Goal: Task Accomplishment & Management: Manage account settings

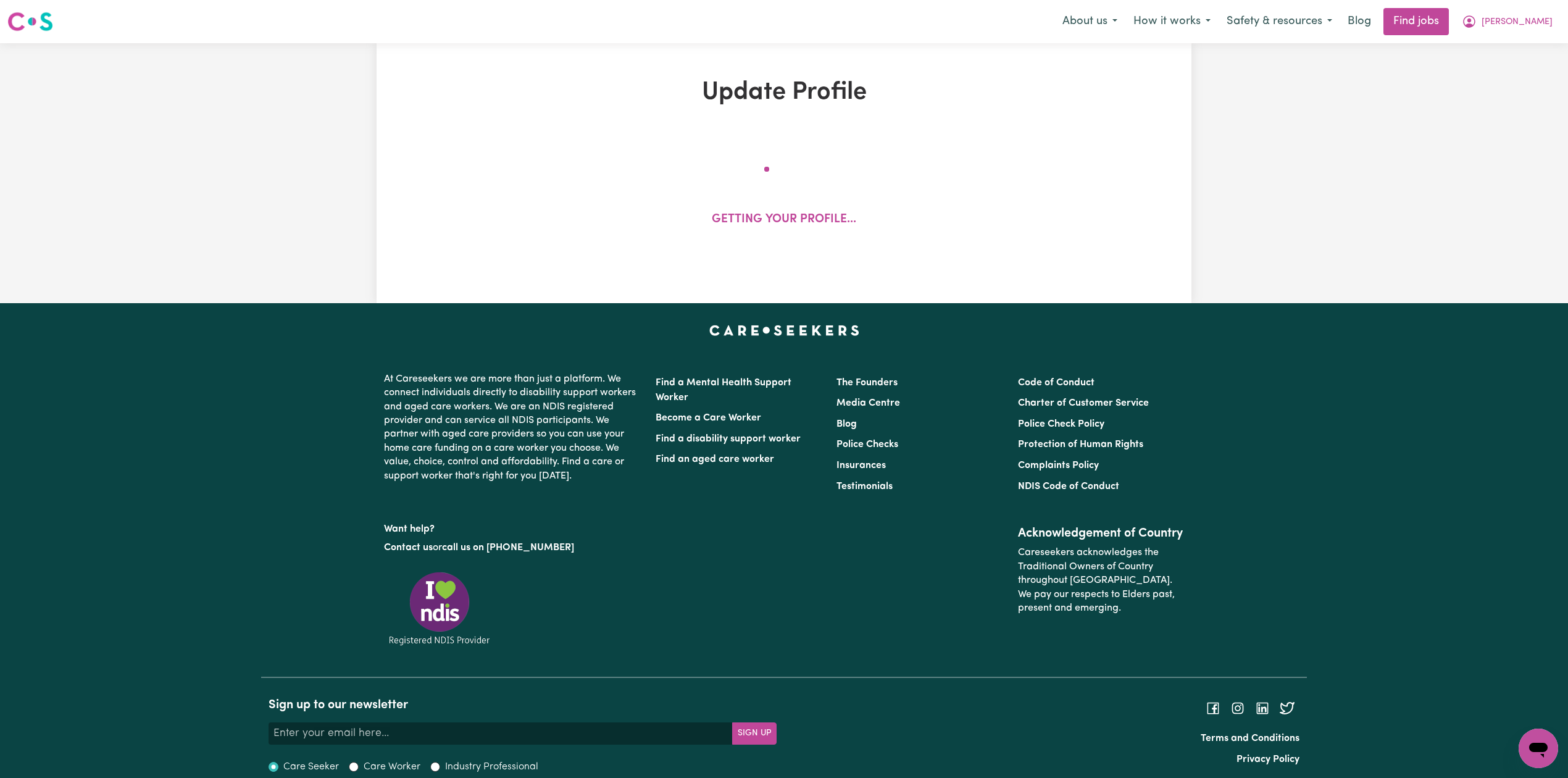
select select "[DEMOGRAPHIC_DATA]"
select select "Student Visa"
select select "Studying a healthcare related degree or qualification"
select select "37"
select select "40"
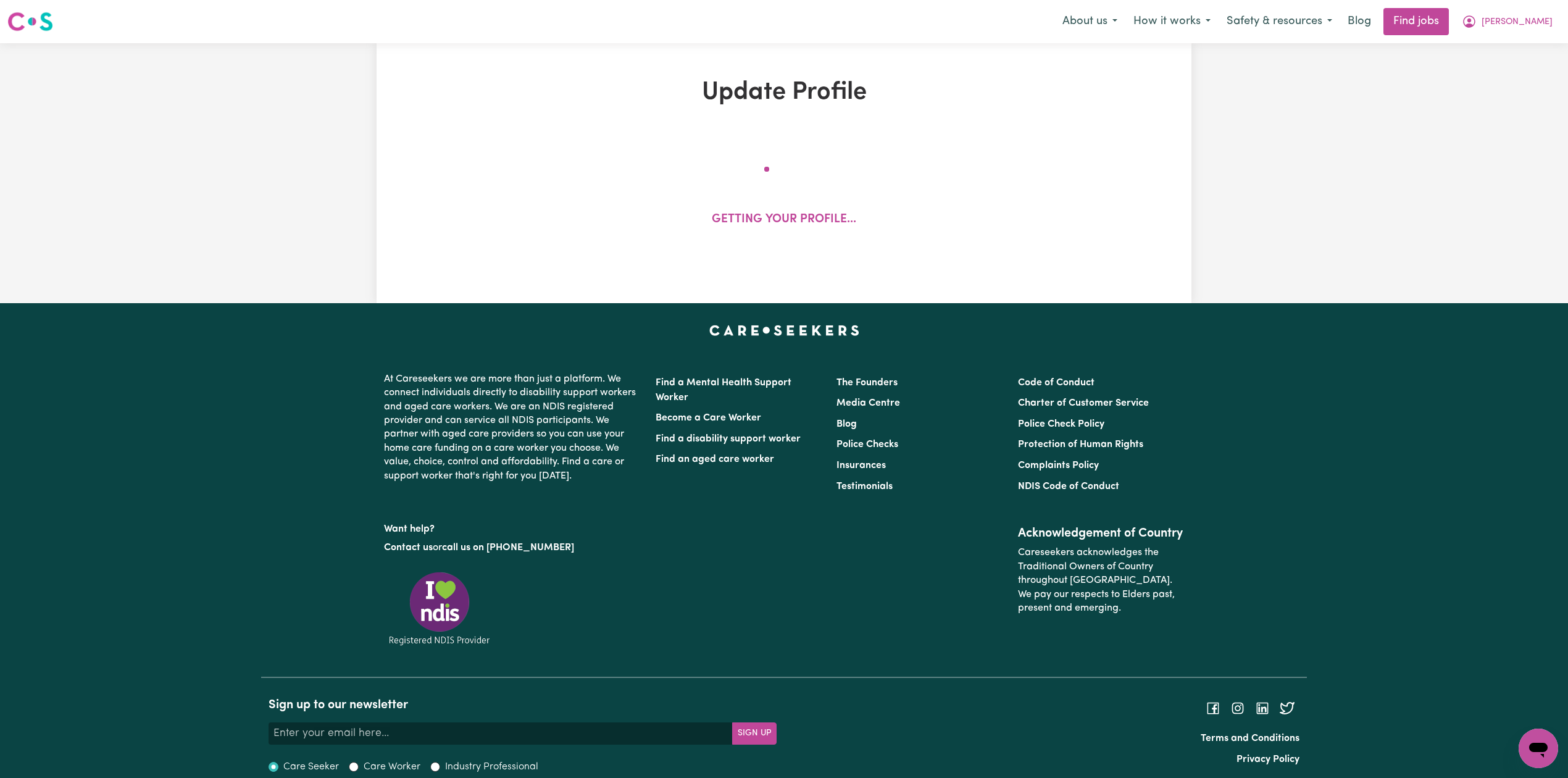
select select "40"
select select "60"
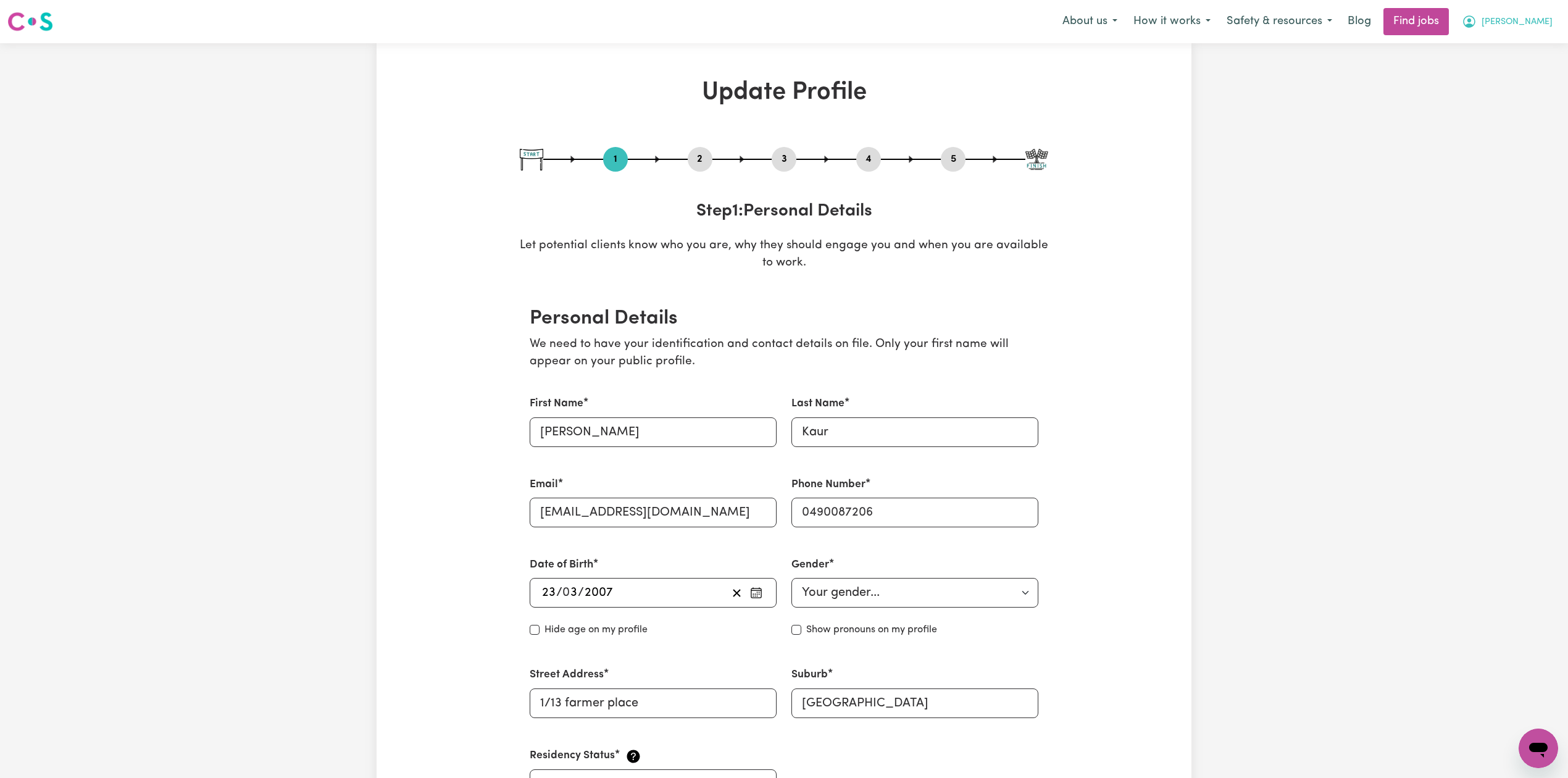
drag, startPoint x: 1535, startPoint y: 27, endPoint x: 1532, endPoint y: 33, distance: 6.7
click at [1535, 26] on span "[PERSON_NAME]" at bounding box center [1517, 22] width 71 height 13
click at [1506, 91] on link "Logout" at bounding box center [1511, 94] width 97 height 24
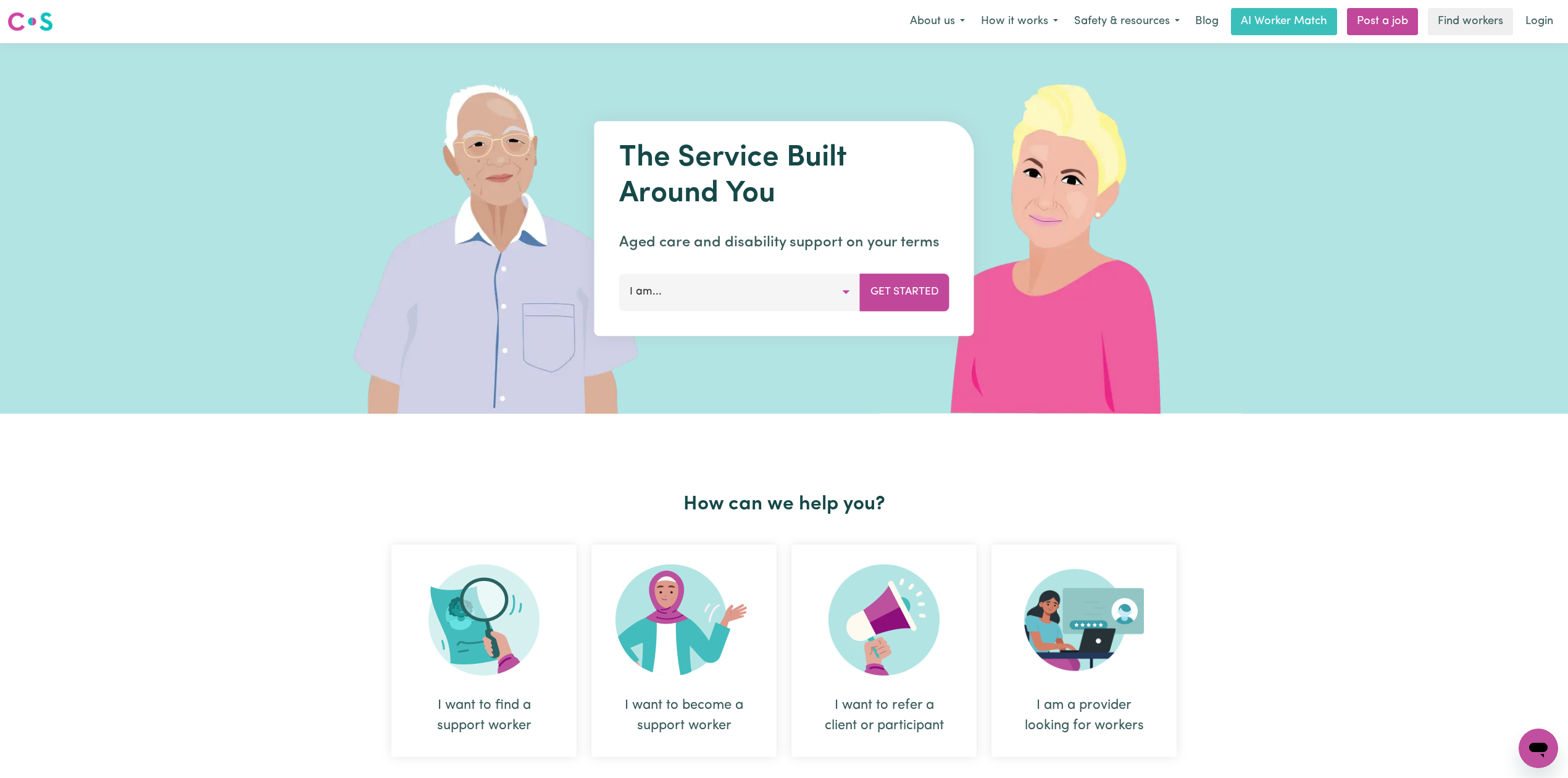
click at [1534, 24] on link "Login" at bounding box center [1538, 22] width 42 height 27
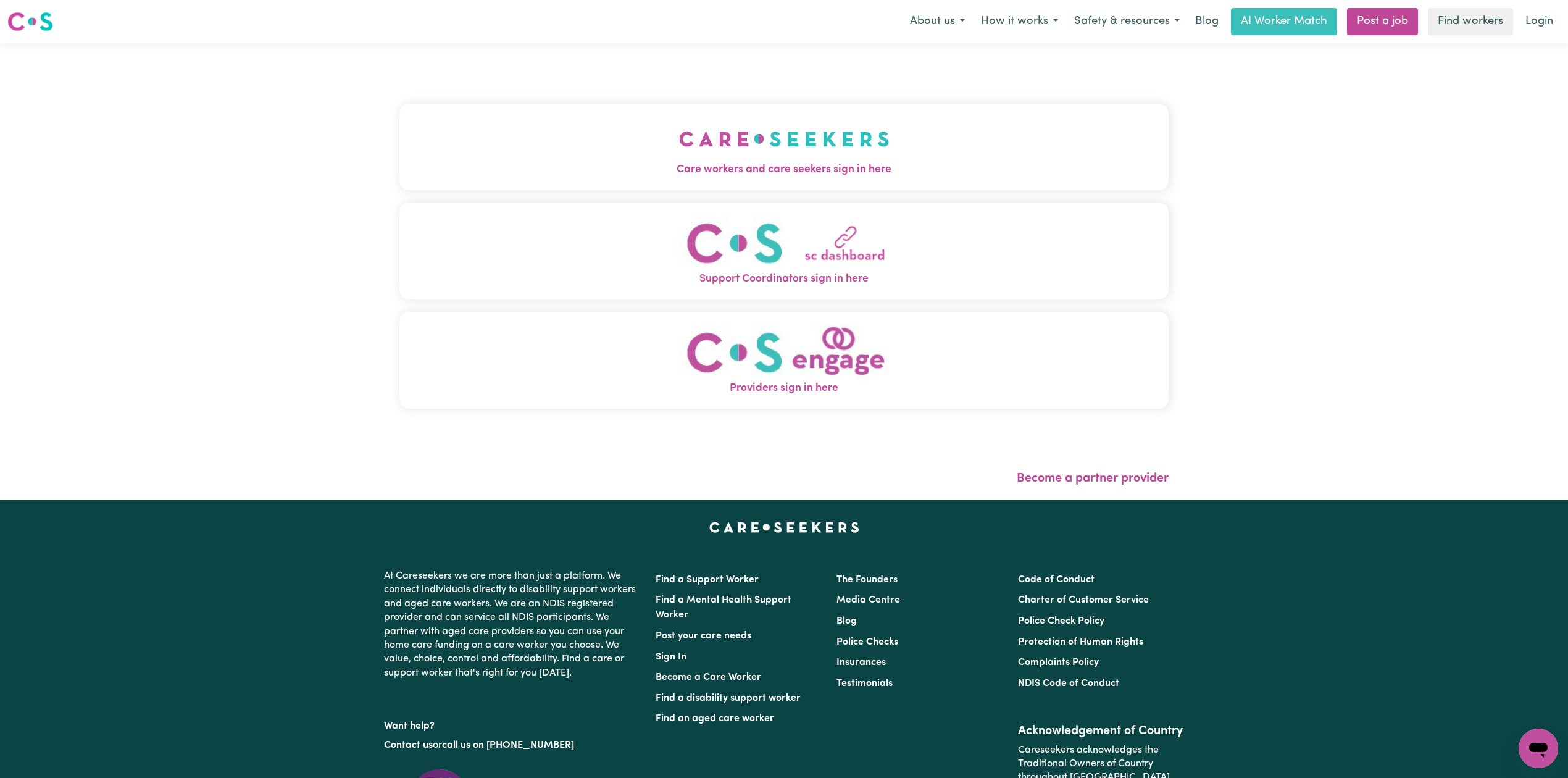
click at [574, 146] on button "Care workers and care seekers sign in here" at bounding box center [784, 147] width 769 height 86
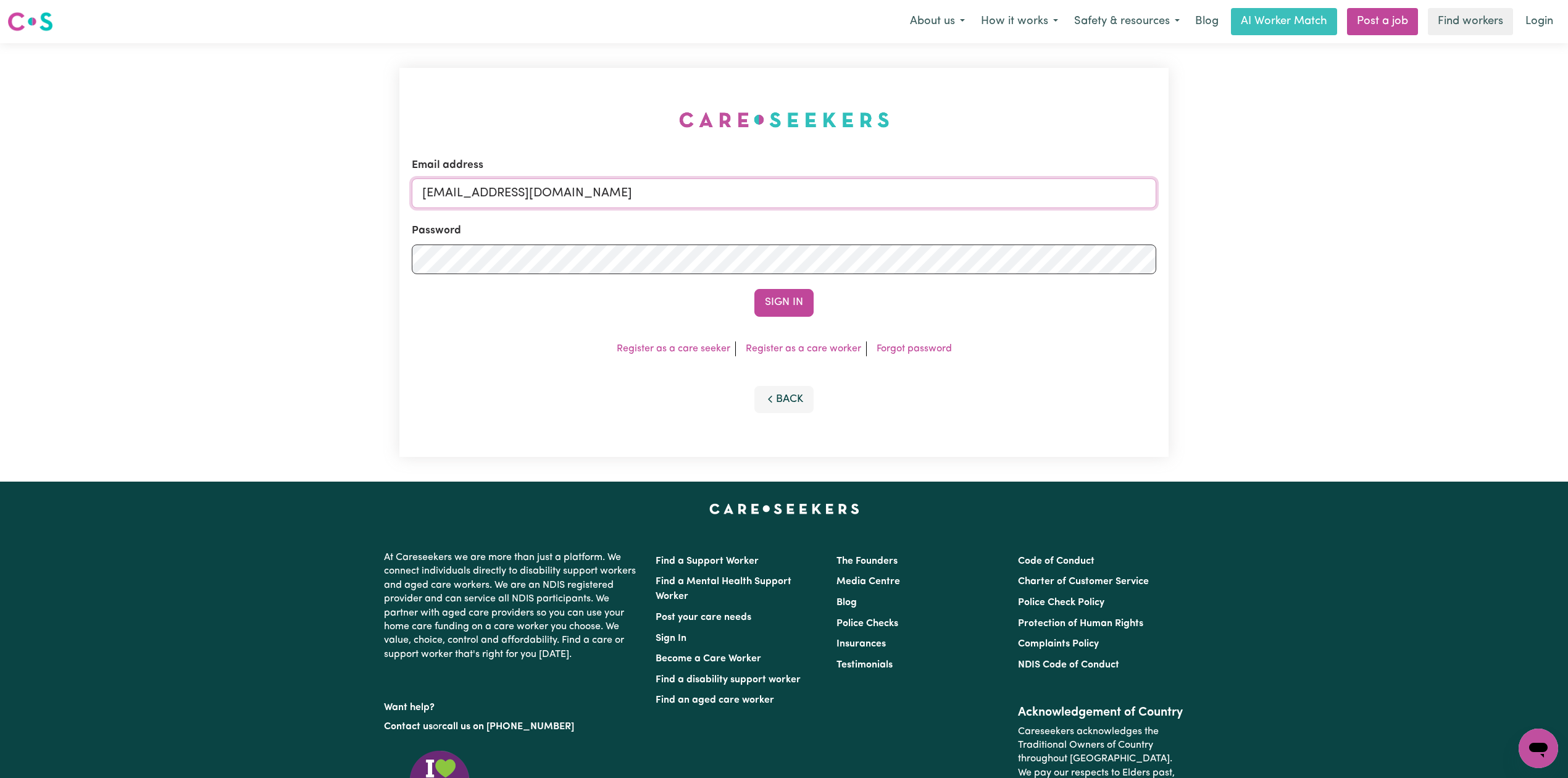
drag, startPoint x: 569, startPoint y: 181, endPoint x: 556, endPoint y: 196, distance: 19.8
click at [568, 183] on input "[EMAIL_ADDRESS][DOMAIN_NAME]" at bounding box center [784, 193] width 745 height 30
drag, startPoint x: 487, startPoint y: 192, endPoint x: 808, endPoint y: 227, distance: 322.9
click at [808, 227] on form "Email address Superuser~[EMAIL_ADDRESS][DOMAIN_NAME] Password Sign In" at bounding box center [784, 237] width 745 height 159
type input "Superuser~[EMAIL_ADDRESS][DOMAIN_NAME]"
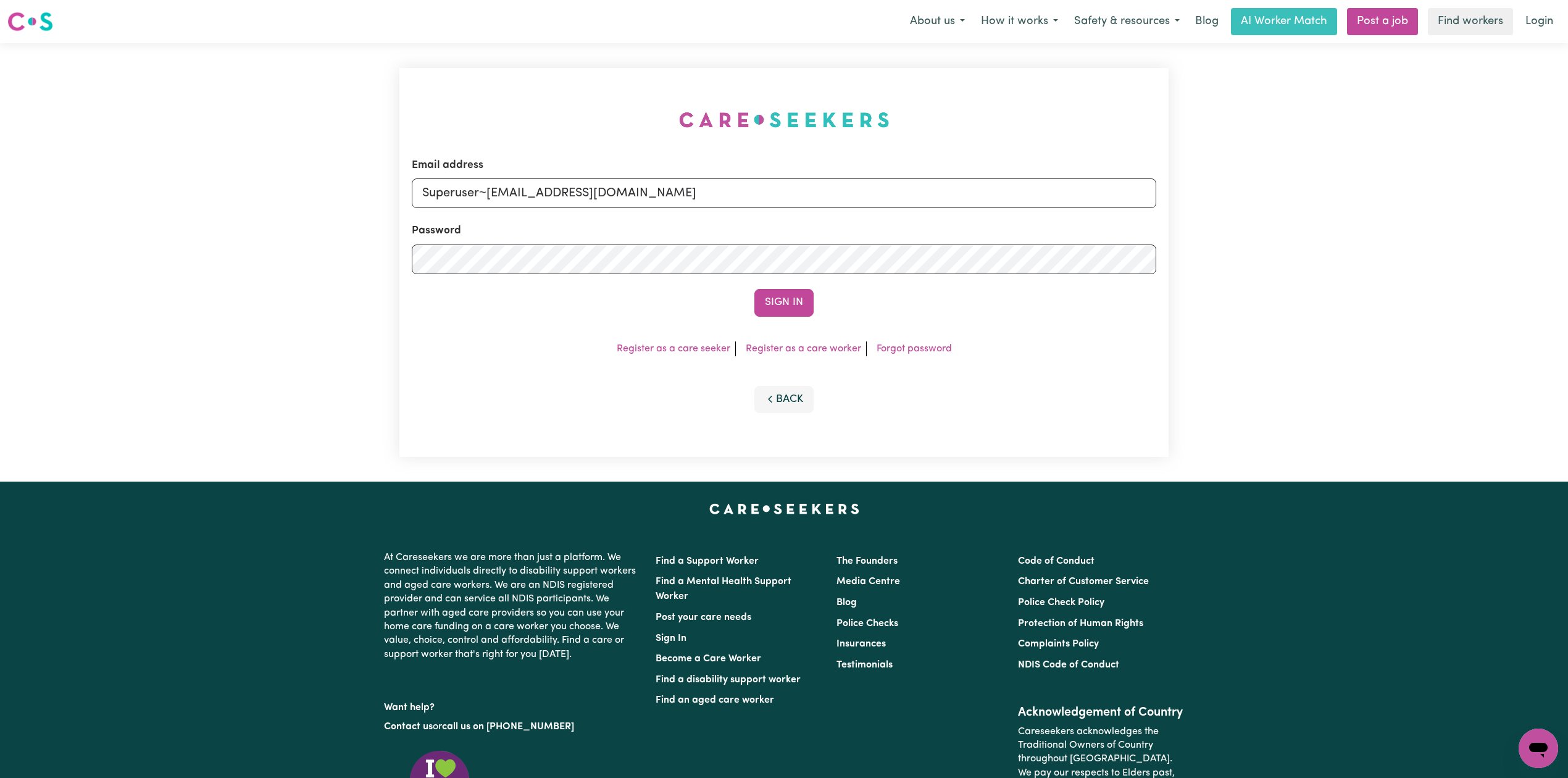
click at [771, 295] on button "Sign In" at bounding box center [784, 302] width 59 height 27
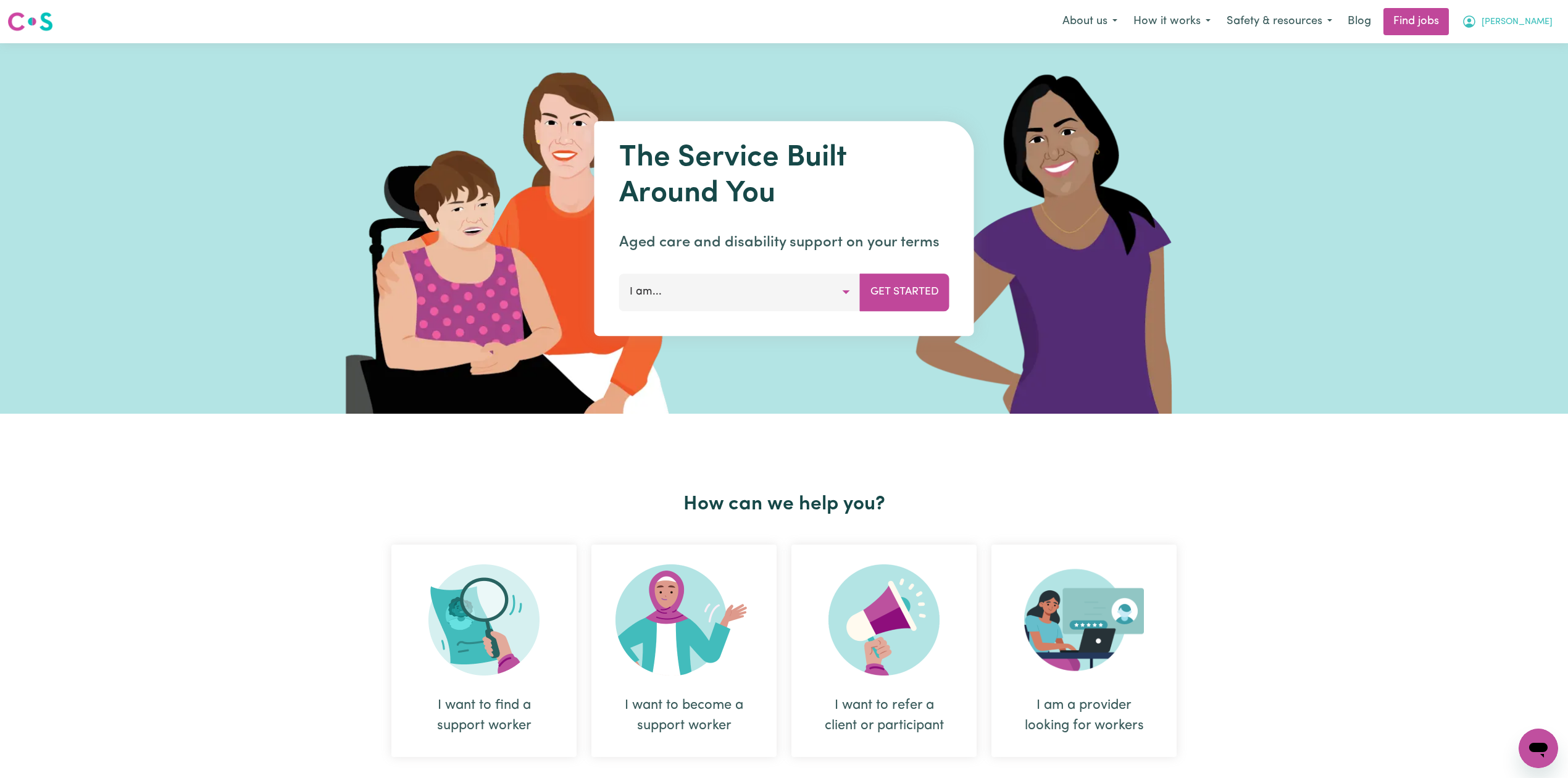
click at [1541, 23] on span "[PERSON_NAME]" at bounding box center [1517, 22] width 71 height 13
click at [1512, 89] on link "Logout" at bounding box center [1511, 94] width 97 height 24
click at [1537, 20] on link "Login" at bounding box center [1538, 22] width 42 height 27
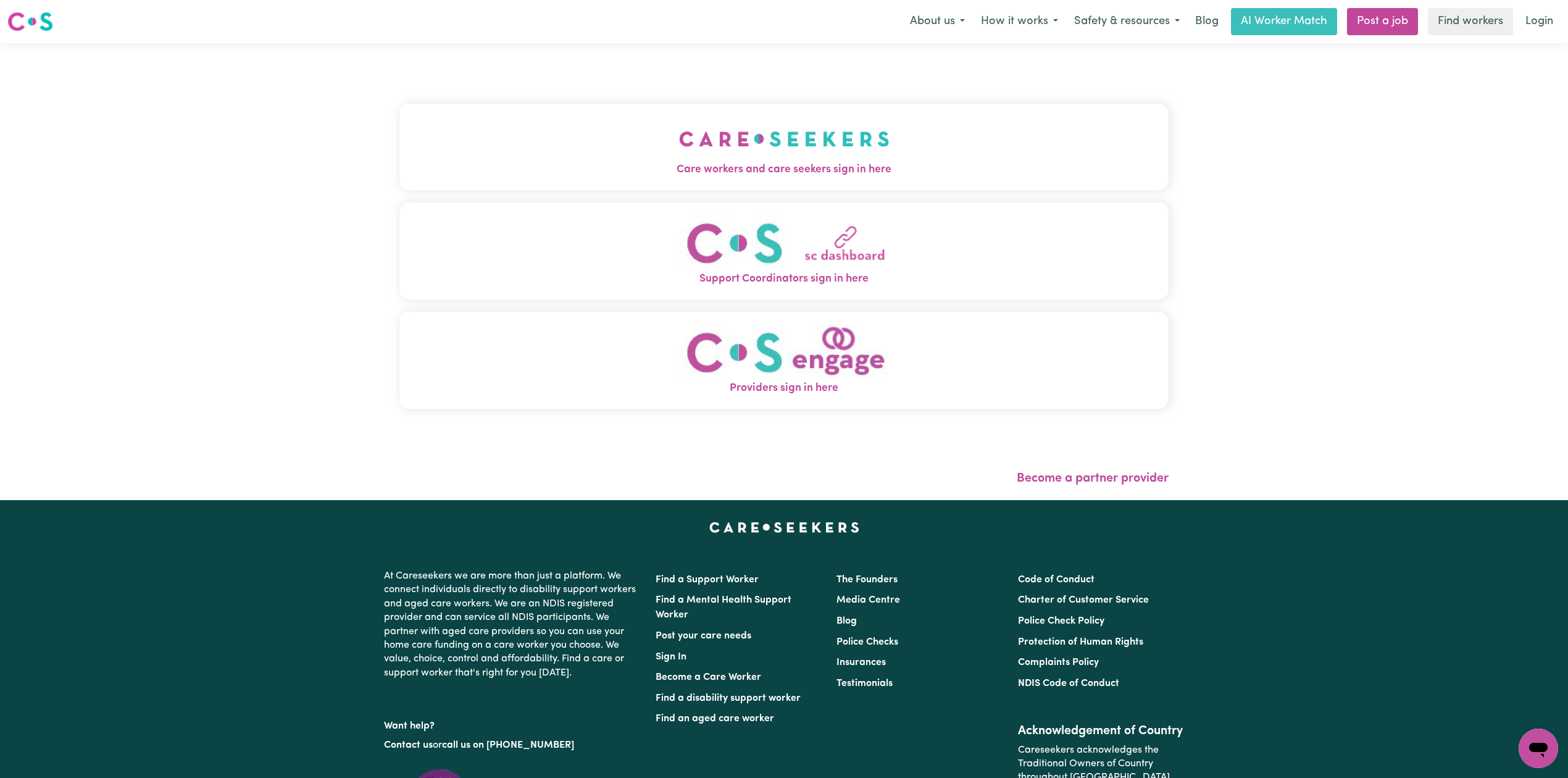
click at [731, 141] on button "Care workers and care seekers sign in here" at bounding box center [784, 147] width 769 height 86
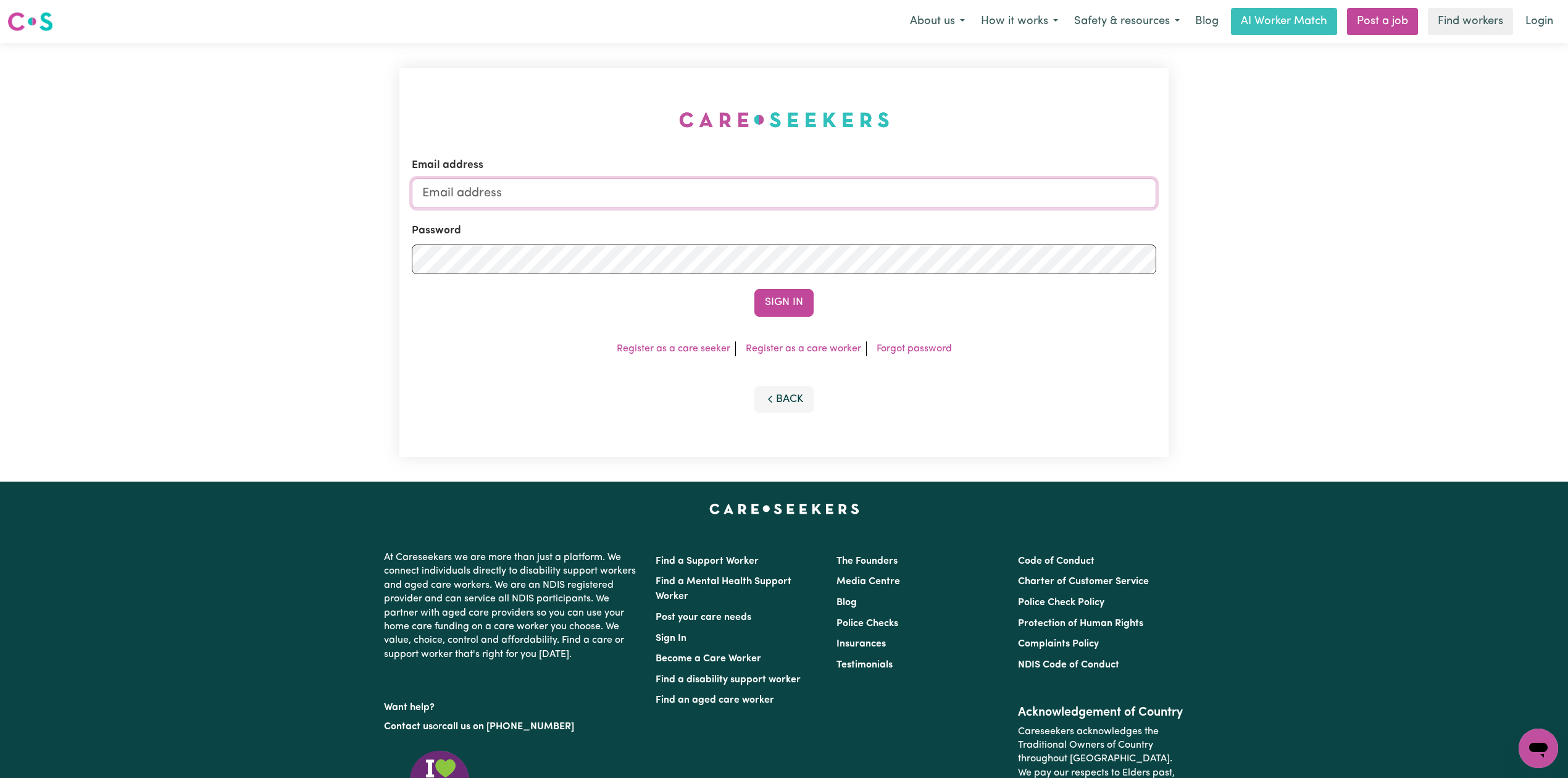
type input "[EMAIL_ADDRESS][DOMAIN_NAME]"
click at [780, 295] on button "Sign In" at bounding box center [784, 302] width 59 height 27
